Goal: Transaction & Acquisition: Download file/media

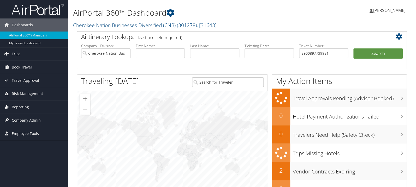
type input "8900897739981"
click at [354, 49] on button "Search" at bounding box center [378, 54] width 49 height 10
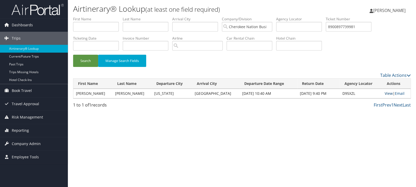
click at [385, 94] on link "View" at bounding box center [389, 93] width 8 height 5
click at [362, 32] on li "Ticket Number 8900897739981" at bounding box center [351, 25] width 50 height 19
click at [359, 28] on input "8900897739981" at bounding box center [349, 27] width 46 height 10
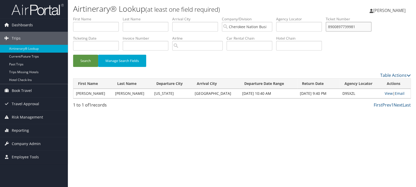
paste input "916666"
type input "8900897791666"
click at [73, 55] on button "Search" at bounding box center [85, 61] width 25 height 12
click at [388, 94] on link "View" at bounding box center [389, 93] width 8 height 5
click at [98, 25] on input "text" at bounding box center [96, 27] width 46 height 10
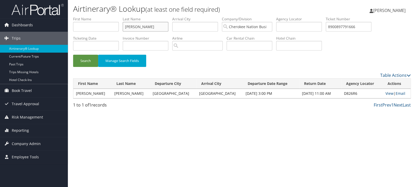
type input "marchessault"
click at [73, 55] on button "Search" at bounding box center [85, 61] width 25 height 12
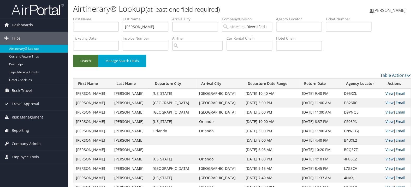
click at [93, 56] on button "Search" at bounding box center [85, 61] width 25 height 12
click at [92, 65] on button "Search" at bounding box center [85, 61] width 25 height 12
click at [387, 94] on link "View" at bounding box center [389, 93] width 8 height 5
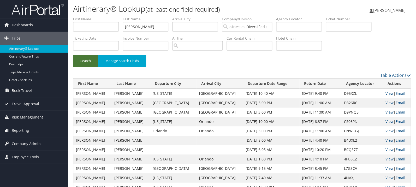
click at [82, 60] on button "Search" at bounding box center [85, 61] width 25 height 12
click at [87, 61] on button "Search" at bounding box center [85, 61] width 25 height 12
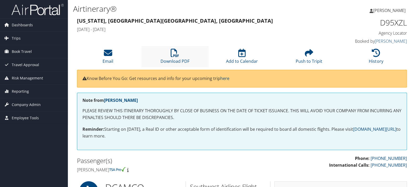
click at [173, 58] on li "Download PDF" at bounding box center [175, 56] width 67 height 21
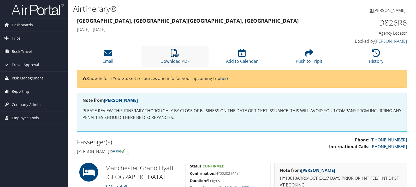
click at [177, 52] on icon at bounding box center [175, 53] width 8 height 8
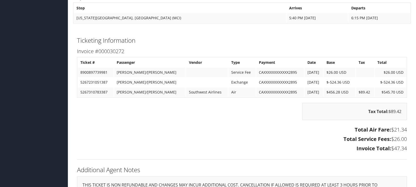
scroll to position [692, 0]
